Goal: Task Accomplishment & Management: Complete application form

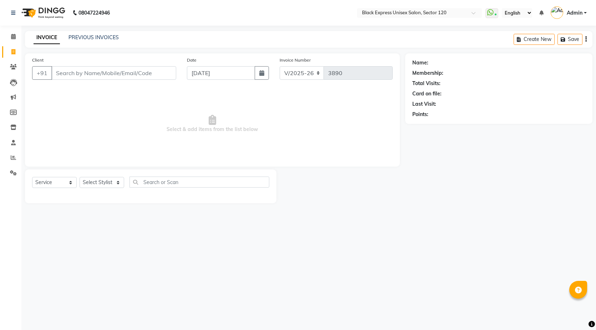
select select "7082"
select select "service"
click at [90, 36] on link "PREVIOUS INVOICES" at bounding box center [93, 37] width 50 height 6
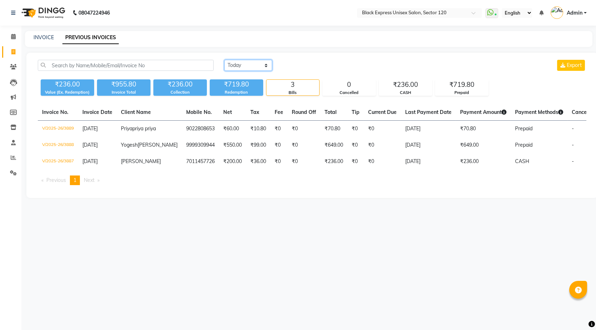
click at [245, 65] on select "[DATE] [DATE] Custom Range" at bounding box center [248, 65] width 48 height 11
select select "range"
click at [224, 60] on select "[DATE] [DATE] Custom Range" at bounding box center [248, 65] width 48 height 11
click at [303, 63] on input "[DATE]" at bounding box center [306, 66] width 50 height 10
select select "9"
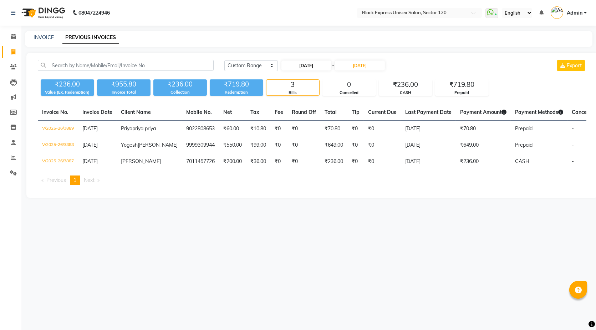
select select "2025"
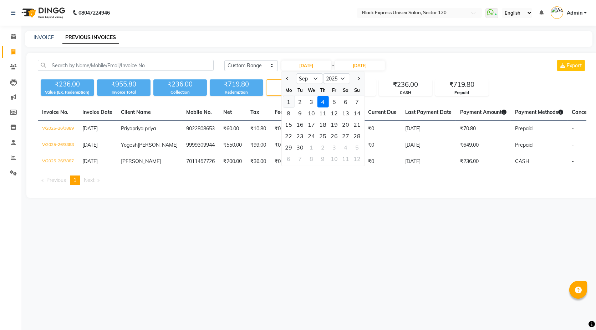
click at [287, 101] on div "1" at bounding box center [288, 101] width 11 height 11
type input "[DATE]"
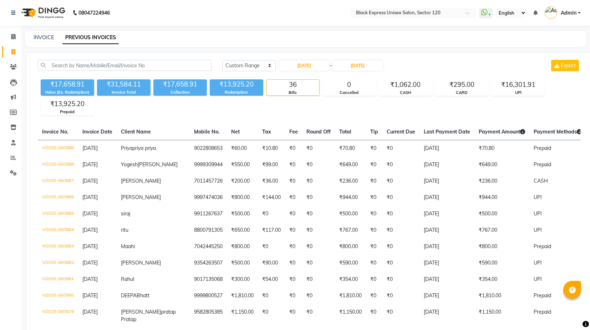
click at [170, 83] on div "₹17,658.91" at bounding box center [179, 84] width 53 height 10
click at [32, 36] on div "INVOICE PREVIOUS INVOICES" at bounding box center [301, 37] width 553 height 7
click at [40, 35] on link "INVOICE" at bounding box center [44, 37] width 20 height 6
select select "7082"
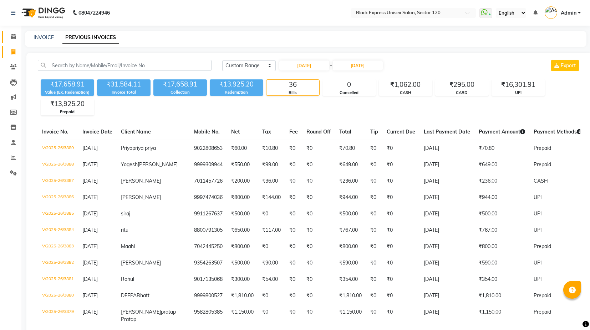
select select "service"
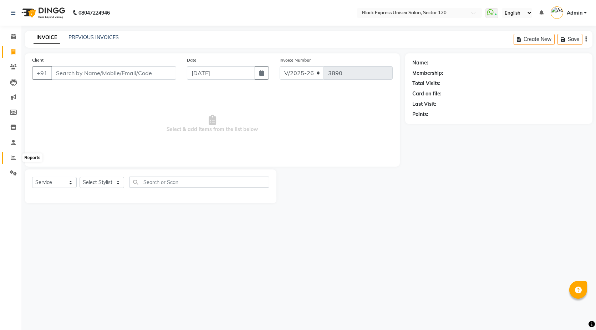
click at [14, 160] on icon at bounding box center [13, 157] width 5 height 5
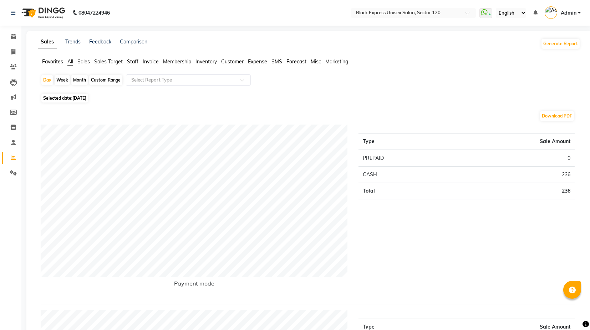
click at [135, 64] on span "Staff" at bounding box center [132, 61] width 11 height 6
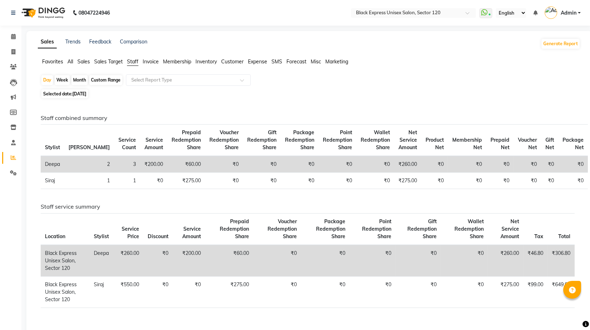
click at [104, 81] on div "Custom Range" at bounding box center [105, 80] width 33 height 10
select select "9"
select select "2025"
click at [99, 79] on div "Custom Range" at bounding box center [105, 80] width 33 height 10
select select "9"
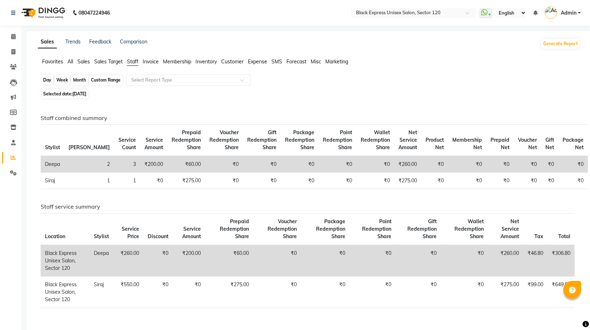
select select "2025"
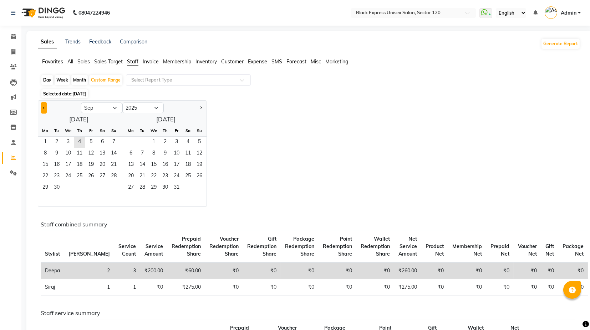
click at [44, 107] on span "Previous month" at bounding box center [44, 108] width 2 height 2
select select "8"
click at [92, 145] on span "1" at bounding box center [90, 142] width 11 height 11
click at [114, 186] on span "31" at bounding box center [113, 188] width 11 height 11
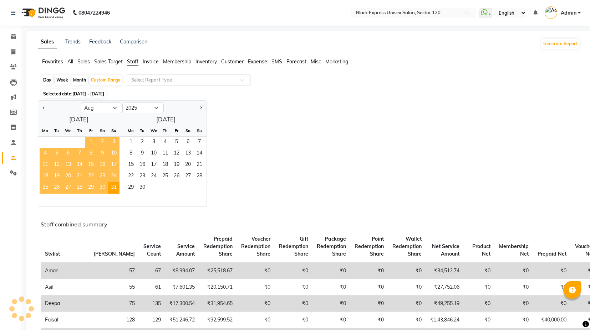
click at [88, 142] on span "1" at bounding box center [90, 142] width 11 height 11
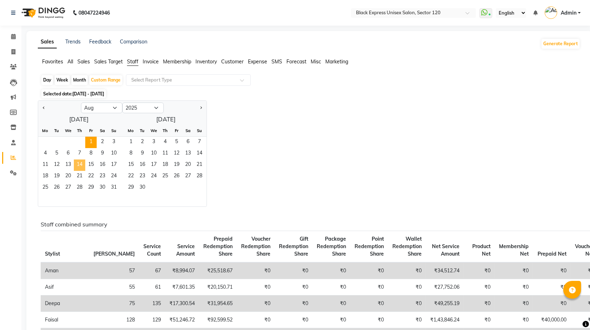
click at [82, 164] on span "14" at bounding box center [79, 165] width 11 height 11
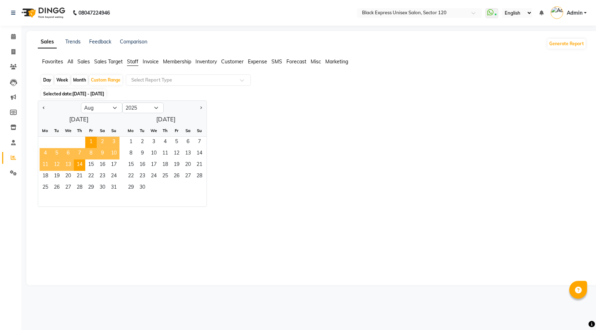
click at [243, 137] on div "Jan Feb Mar Apr May Jun [DATE] Aug Sep Oct Nov [DATE] 2016 2017 2018 2019 2020 …" at bounding box center [312, 154] width 548 height 107
click at [257, 107] on div "Jan Feb Mar Apr May Jun [DATE] Aug Sep Oct Nov [DATE] 2016 2017 2018 2019 2020 …" at bounding box center [312, 154] width 548 height 107
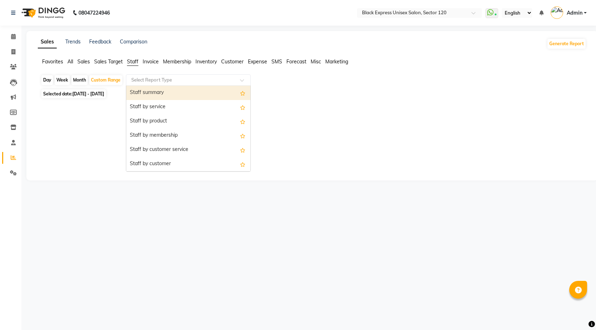
click at [167, 81] on input "text" at bounding box center [181, 80] width 103 height 7
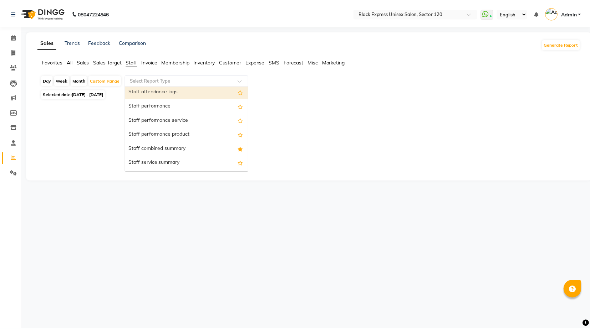
scroll to position [119, 0]
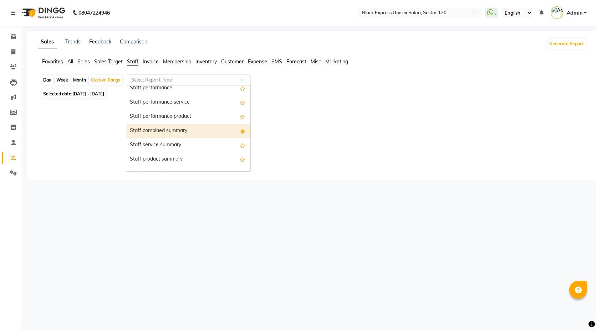
click at [174, 132] on div "Staff combined summary" at bounding box center [188, 131] width 124 height 14
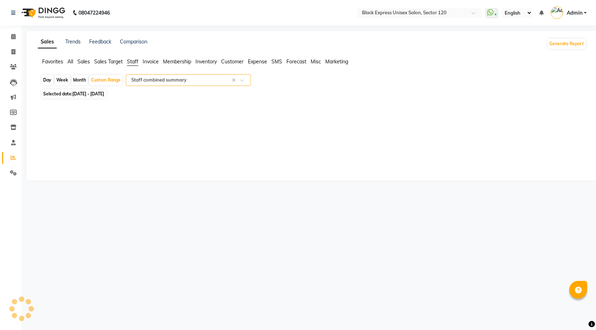
select select "full_report"
select select "csv"
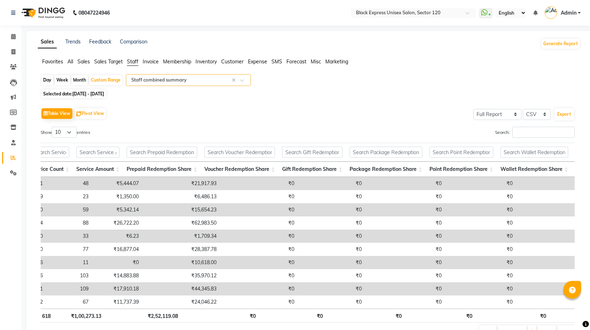
scroll to position [0, 0]
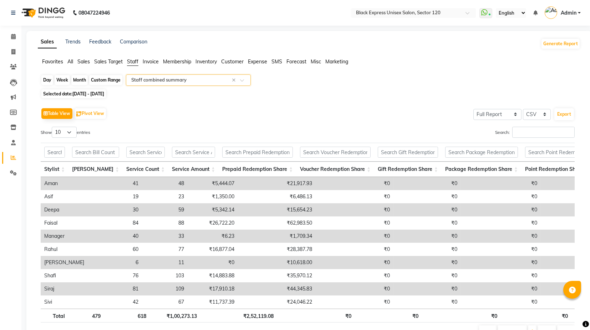
click at [101, 77] on div "Custom Range" at bounding box center [105, 80] width 33 height 10
select select "8"
select select "2025"
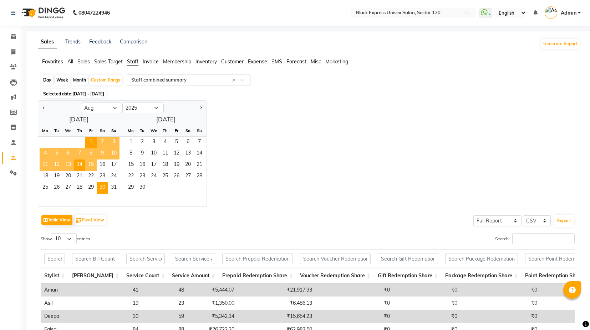
click at [88, 164] on span "15" at bounding box center [90, 165] width 11 height 11
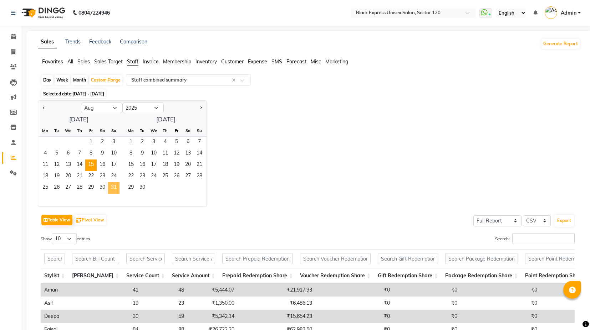
click at [113, 188] on span "31" at bounding box center [113, 188] width 11 height 11
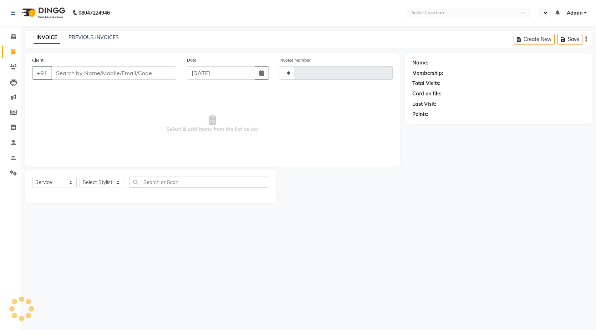
select select "service"
type input "3890"
select select "7082"
select select "en"
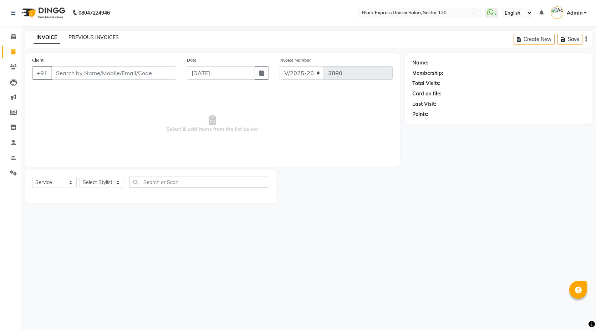
click at [79, 36] on link "PREVIOUS INVOICES" at bounding box center [93, 37] width 50 height 6
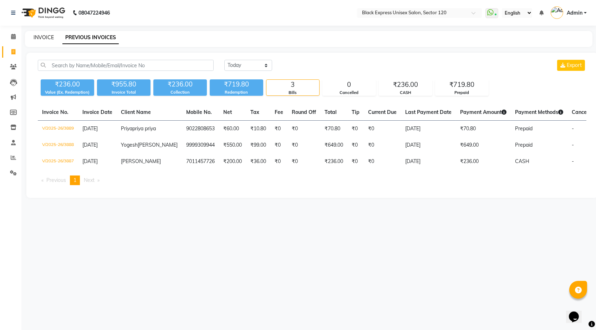
click at [46, 39] on link "INVOICE" at bounding box center [44, 37] width 20 height 6
select select "service"
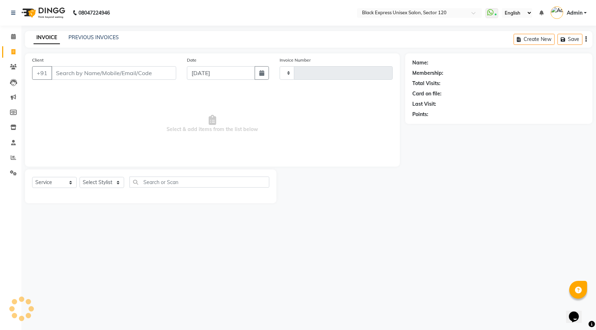
type input "3890"
select select "7082"
click at [113, 187] on select "Select Stylist AMAN ASIF DEEPA FAISAL Manager RAHUL RAJVEER SHAFI SIRAJ SIVI" at bounding box center [101, 182] width 45 height 11
select select "61297"
click at [79, 177] on select "Select Stylist AMAN ASIF DEEPA FAISAL Manager RAHUL RAJVEER SHAFI SIRAJ SIVI" at bounding box center [101, 182] width 45 height 11
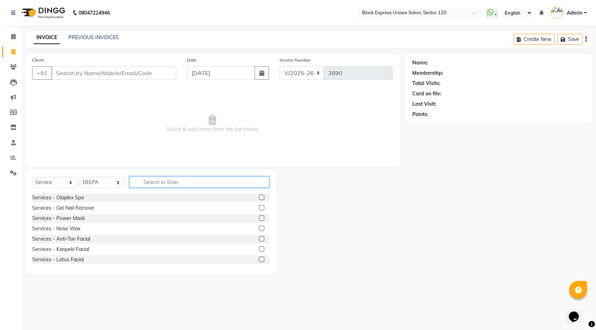
click at [165, 182] on input "text" at bounding box center [199, 182] width 140 height 11
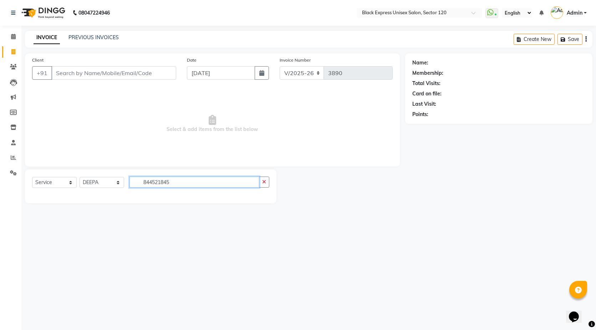
click at [164, 182] on input "844521845" at bounding box center [194, 182] width 130 height 11
type input "844521845"
click at [105, 70] on input "Client" at bounding box center [113, 73] width 125 height 14
paste input "844521845"
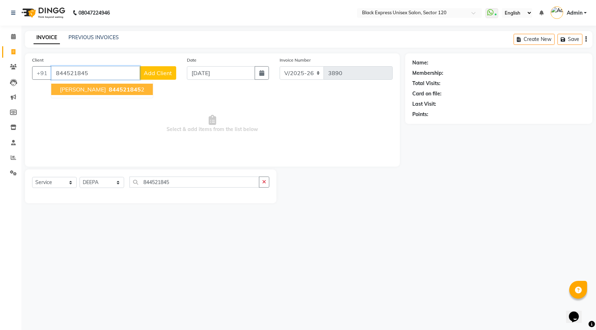
click at [109, 86] on span "844521845" at bounding box center [125, 89] width 32 height 7
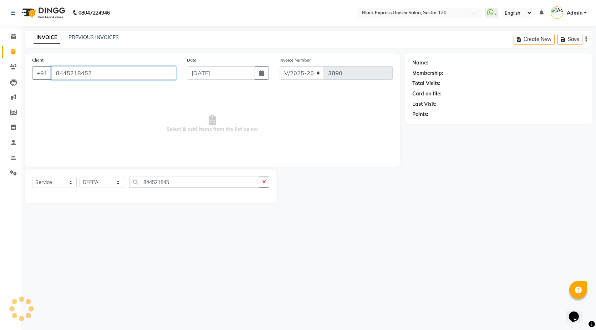
type input "8445218452"
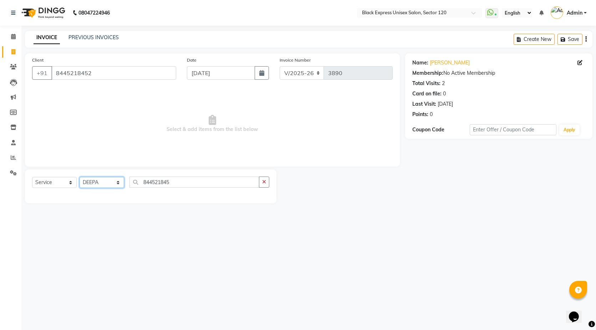
click at [102, 177] on select "Select Stylist AMAN ASIF DEEPA FAISAL Manager RAHUL RAJVEER SHAFI SIRAJ SIVI" at bounding box center [101, 182] width 45 height 11
click at [152, 182] on input "844521845" at bounding box center [194, 182] width 130 height 11
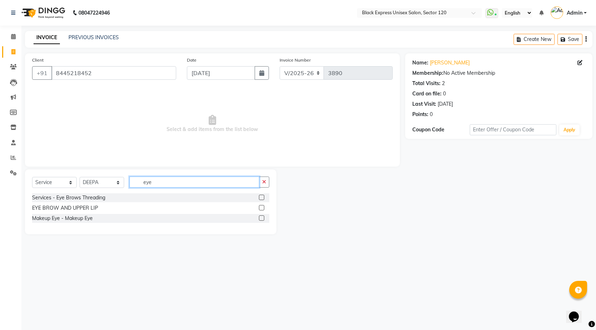
type input "eye"
click at [261, 197] on label at bounding box center [261, 197] width 5 height 5
click at [261, 197] on input "checkbox" at bounding box center [261, 198] width 5 height 5
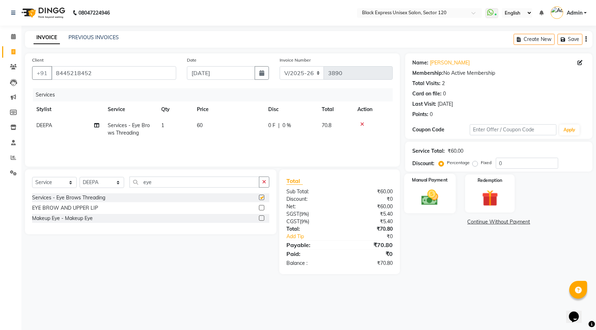
checkbox input "false"
click at [441, 202] on img at bounding box center [429, 198] width 27 height 20
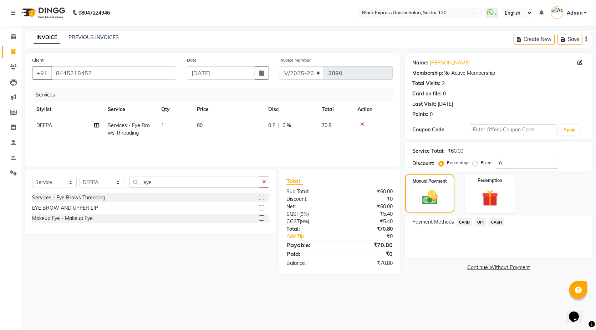
drag, startPoint x: 478, startPoint y: 221, endPoint x: 485, endPoint y: 230, distance: 11.2
click at [480, 224] on span "UPI" at bounding box center [479, 223] width 11 height 8
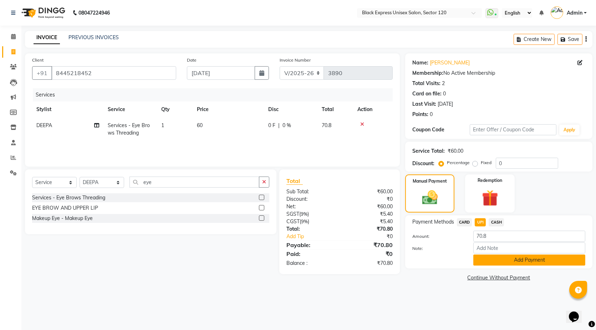
click at [507, 261] on button "Add Payment" at bounding box center [529, 260] width 112 height 11
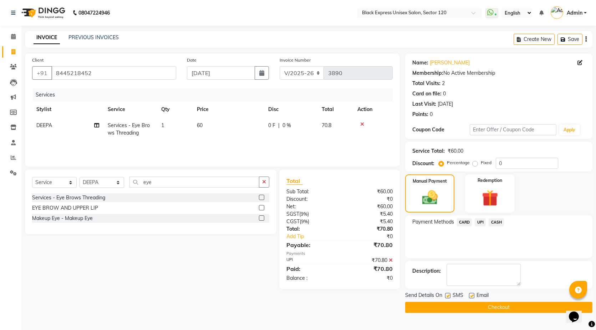
click at [494, 314] on main "INVOICE PREVIOUS INVOICES Create New Save Client +91 8445218452 Date 04-09-2025…" at bounding box center [308, 177] width 574 height 293
click at [496, 308] on button "Checkout" at bounding box center [498, 307] width 187 height 11
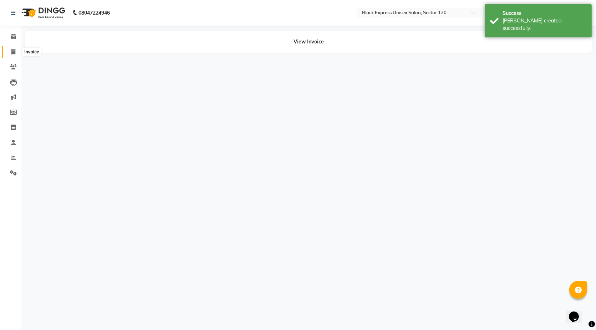
drag, startPoint x: 12, startPoint y: 54, endPoint x: 30, endPoint y: 50, distance: 18.3
click at [12, 54] on icon at bounding box center [13, 51] width 4 height 5
select select "service"
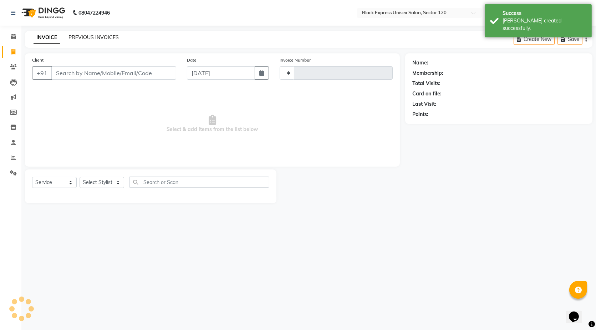
click at [108, 40] on link "PREVIOUS INVOICES" at bounding box center [93, 37] width 50 height 6
